Goal: Task Accomplishment & Management: Use online tool/utility

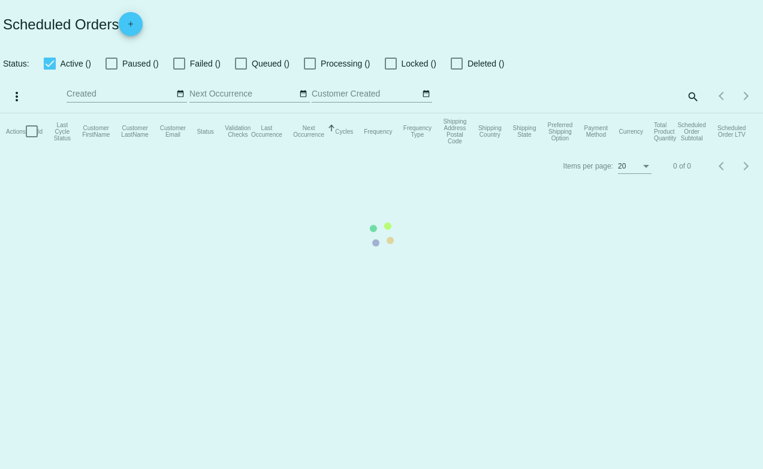
checkbox input "true"
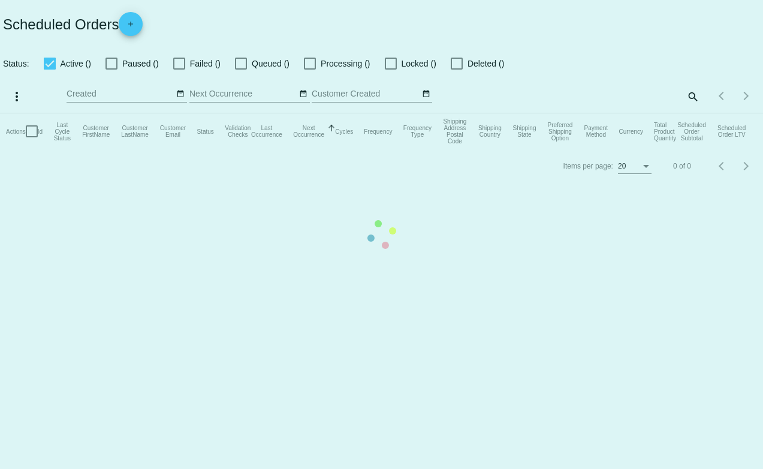
checkbox input "true"
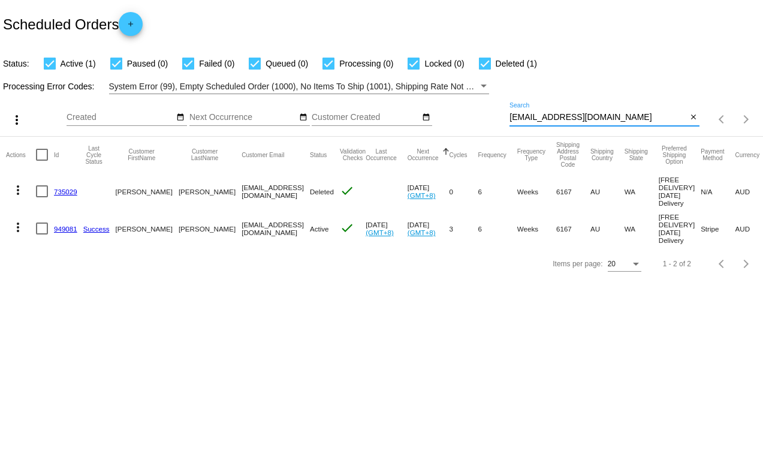
drag, startPoint x: 654, startPoint y: 119, endPoint x: 504, endPoint y: 113, distance: 150.0
click at [504, 113] on div "more_vert Aug Jan Feb Mar [DATE]" at bounding box center [381, 115] width 763 height 43
paste input "rdcaspari"
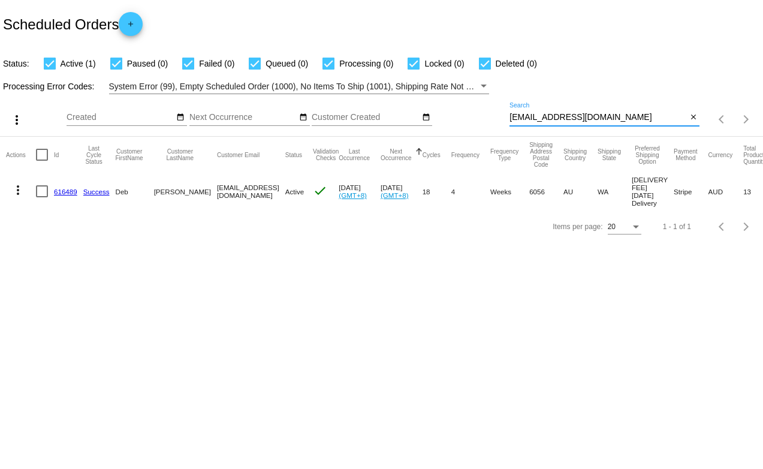
type input "[EMAIL_ADDRESS][DOMAIN_NAME]"
click at [18, 191] on mat-icon "more_vert" at bounding box center [18, 190] width 14 height 14
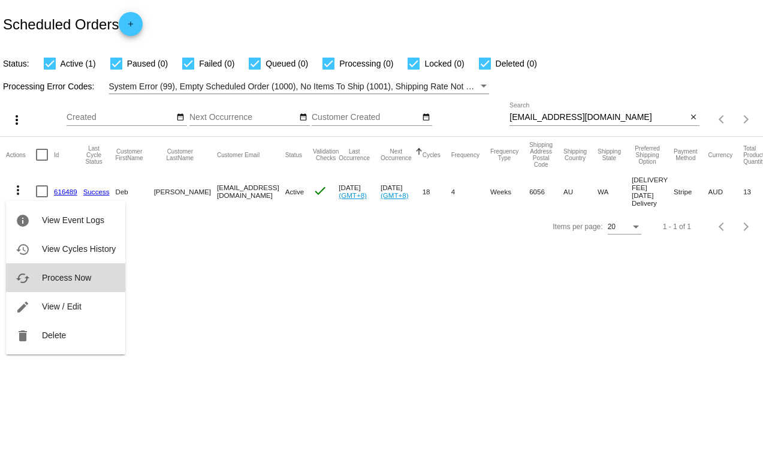
click at [55, 273] on span "Process Now" at bounding box center [66, 278] width 49 height 10
